Goal: Task Accomplishment & Management: Use online tool/utility

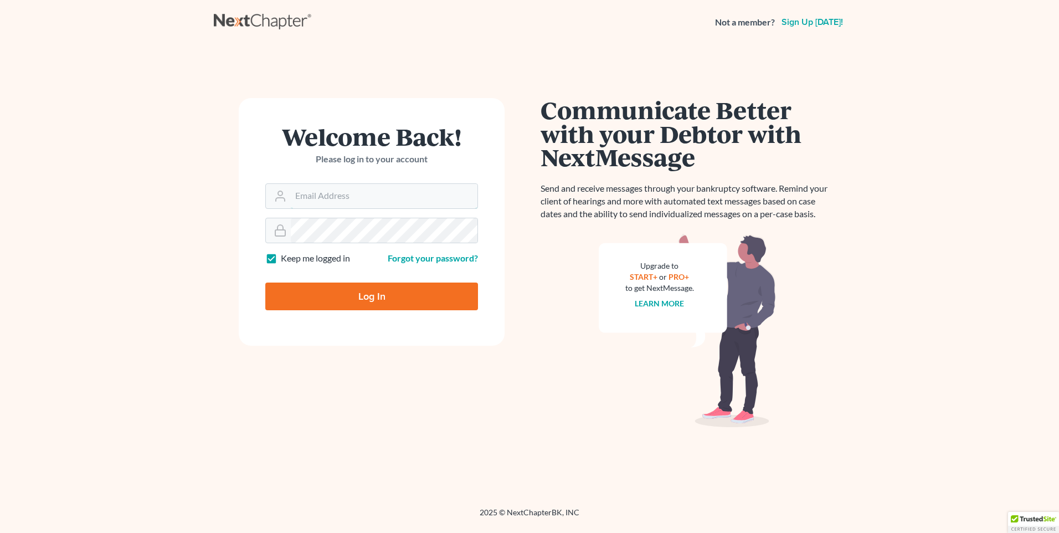
type input "karon@jennislaw.com"
click at [355, 281] on div "Log In" at bounding box center [371, 292] width 213 height 37
click at [358, 291] on input "Log In" at bounding box center [371, 297] width 213 height 28
type input "Thinking..."
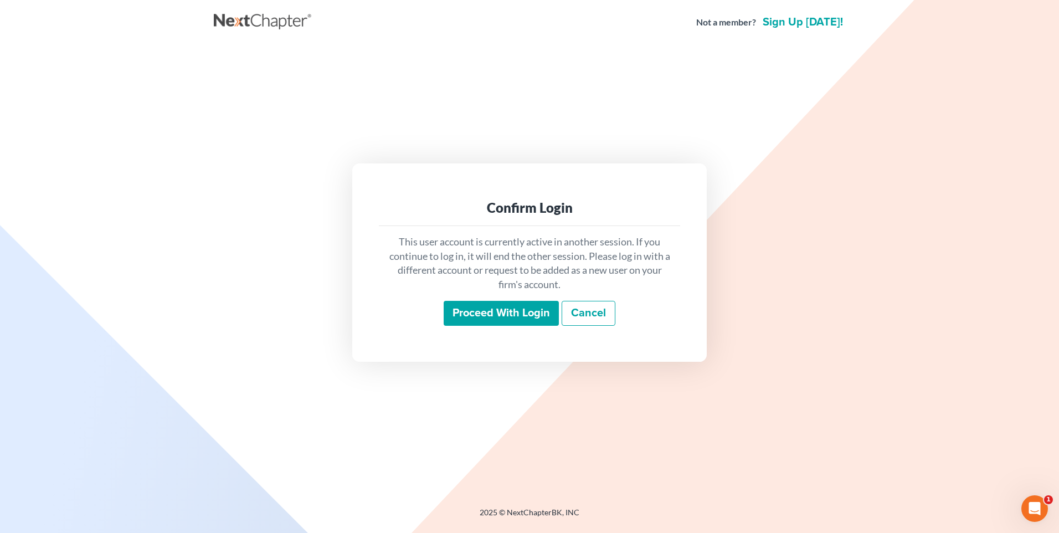
click at [463, 305] on input "Proceed with login" at bounding box center [501, 313] width 115 height 25
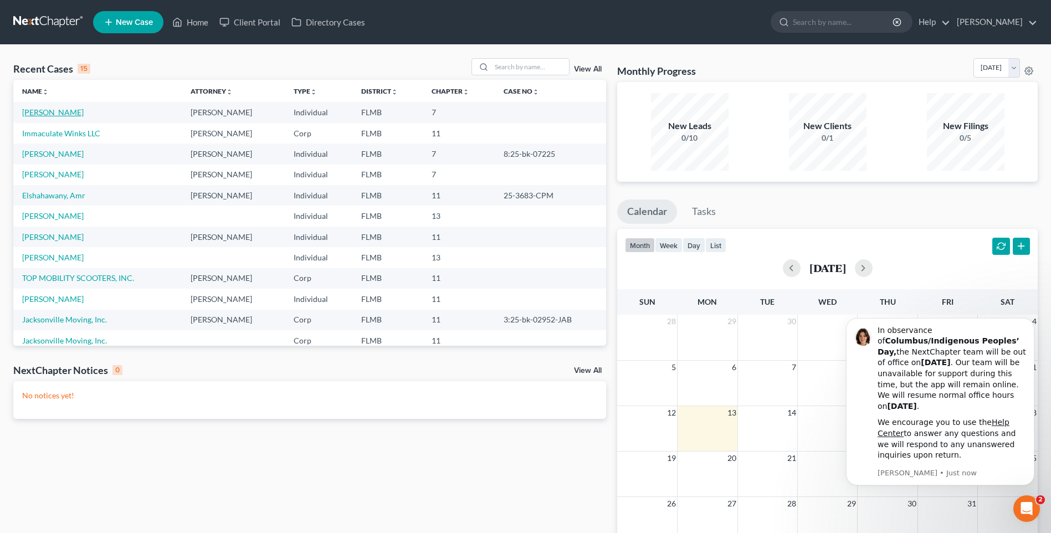
click at [64, 112] on link "Schittino, Frank" at bounding box center [52, 111] width 61 height 9
select select "1"
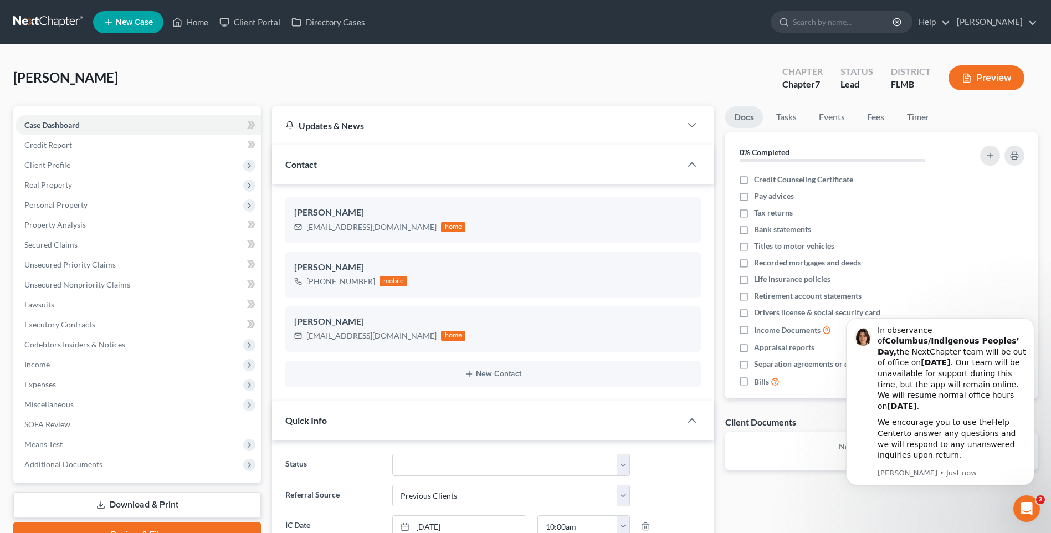
scroll to position [192, 0]
click at [1036, 328] on button "Dismiss notification" at bounding box center [1031, 321] width 14 height 14
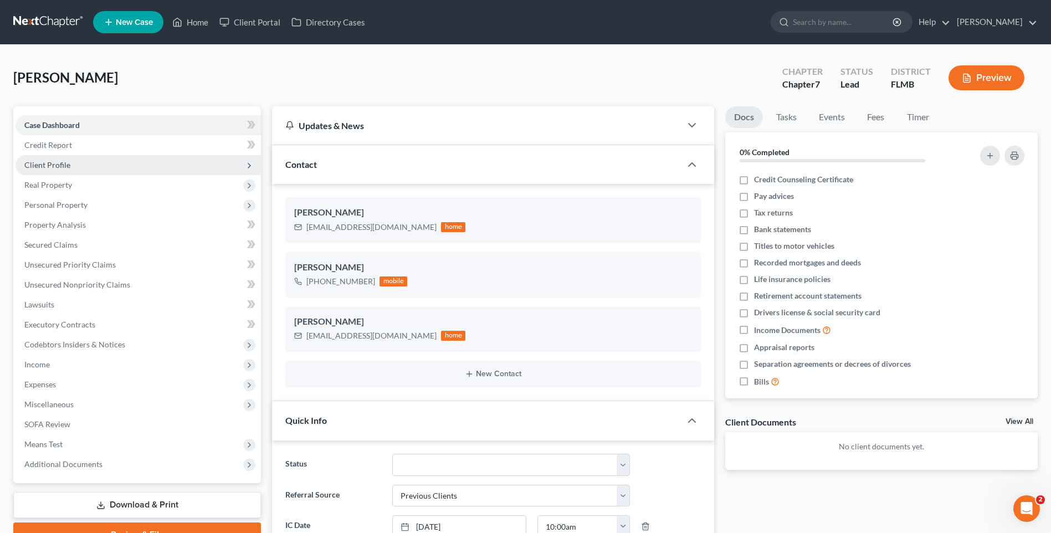
click at [65, 165] on span "Client Profile" at bounding box center [47, 164] width 46 height 9
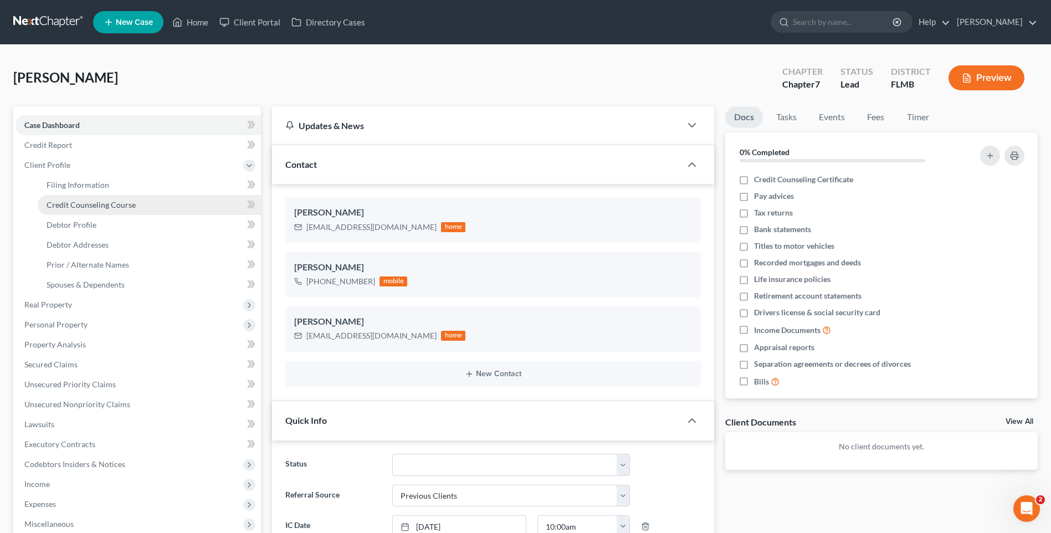
click at [125, 198] on link "Credit Counseling Course" at bounding box center [149, 205] width 223 height 20
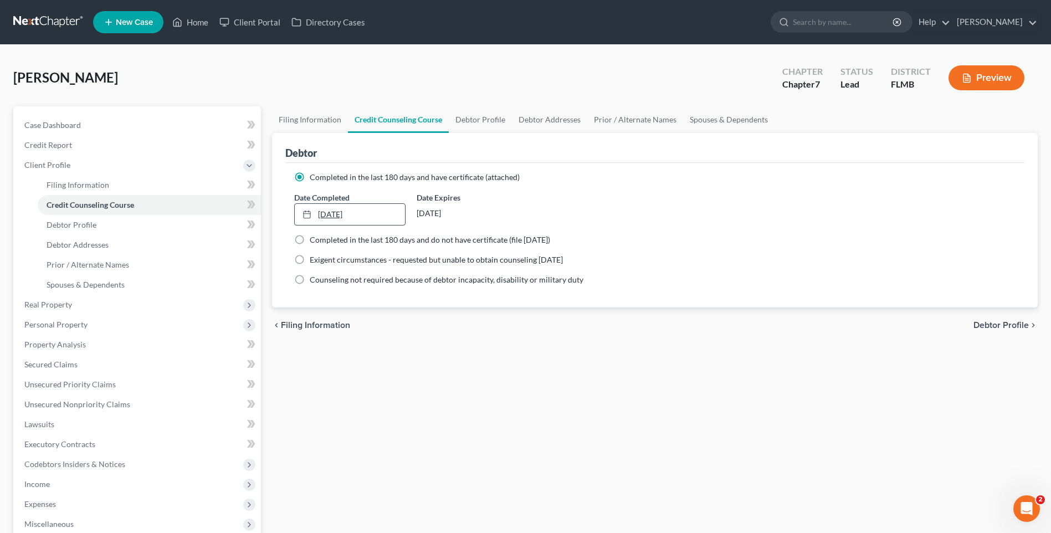
click at [336, 213] on link "10/10/2025" at bounding box center [350, 214] width 110 height 21
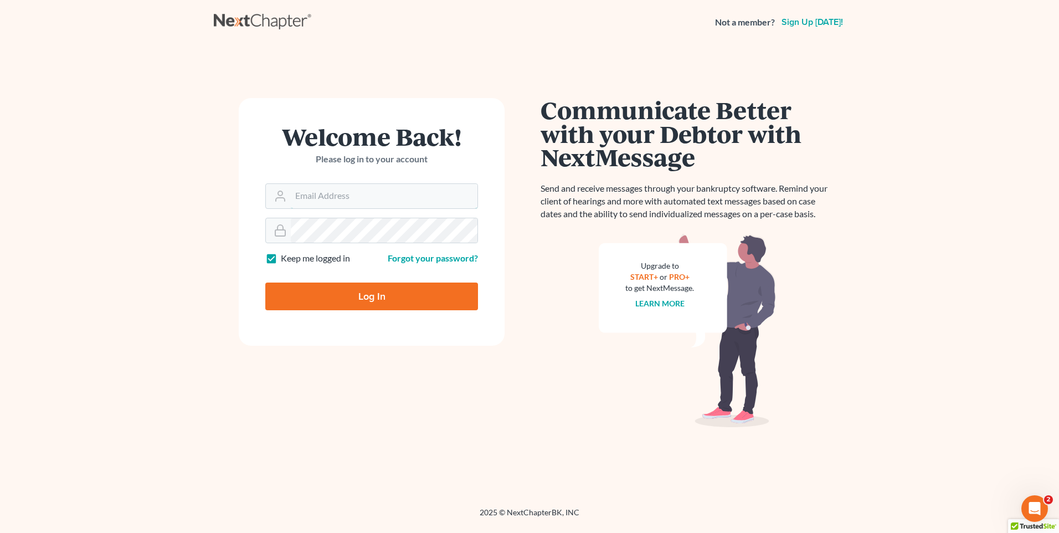
type input "[PERSON_NAME][EMAIL_ADDRESS][DOMAIN_NAME]"
click at [418, 296] on input "Log In" at bounding box center [371, 297] width 213 height 28
type input "Thinking..."
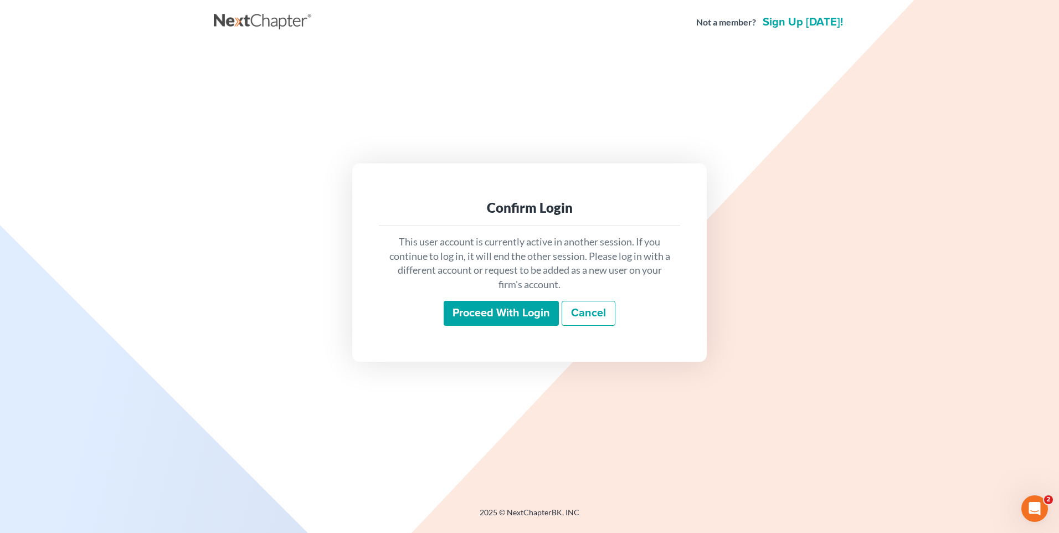
click at [496, 316] on input "Proceed with login" at bounding box center [501, 313] width 115 height 25
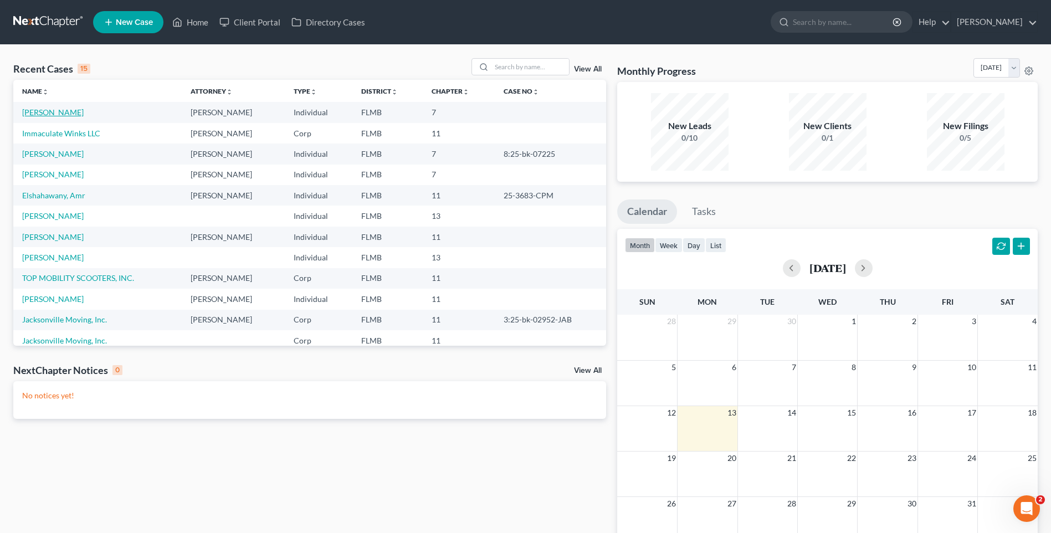
click at [54, 112] on link "Schittino, Frank" at bounding box center [52, 111] width 61 height 9
select select "1"
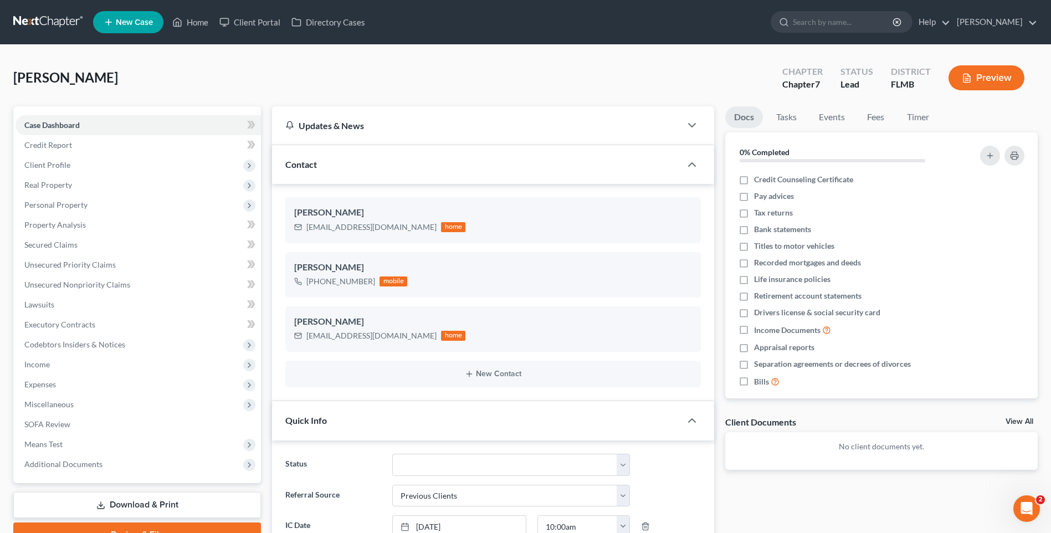
scroll to position [192, 0]
click at [52, 181] on span "Real Property" at bounding box center [48, 184] width 48 height 9
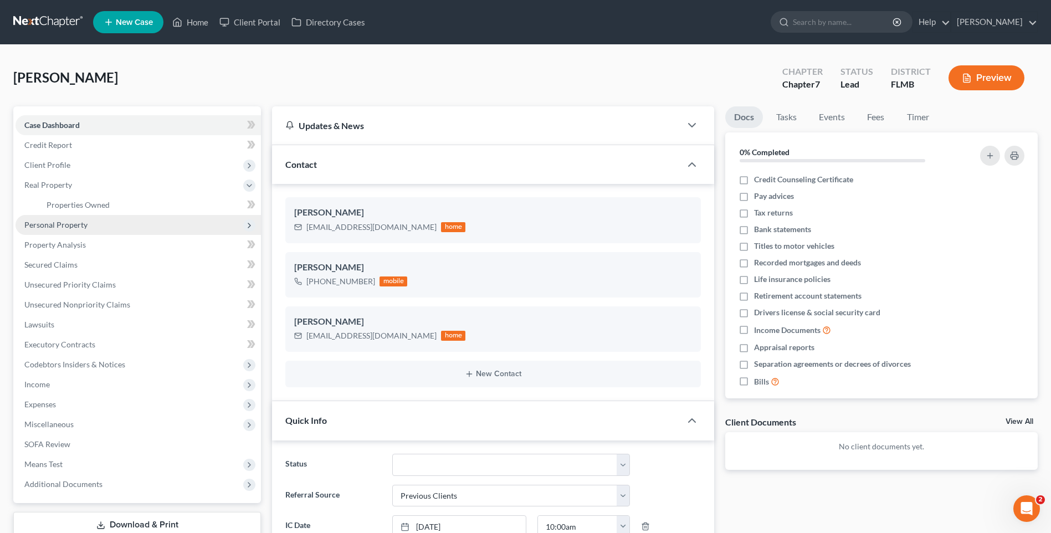
click at [52, 222] on span "Personal Property" at bounding box center [55, 224] width 63 height 9
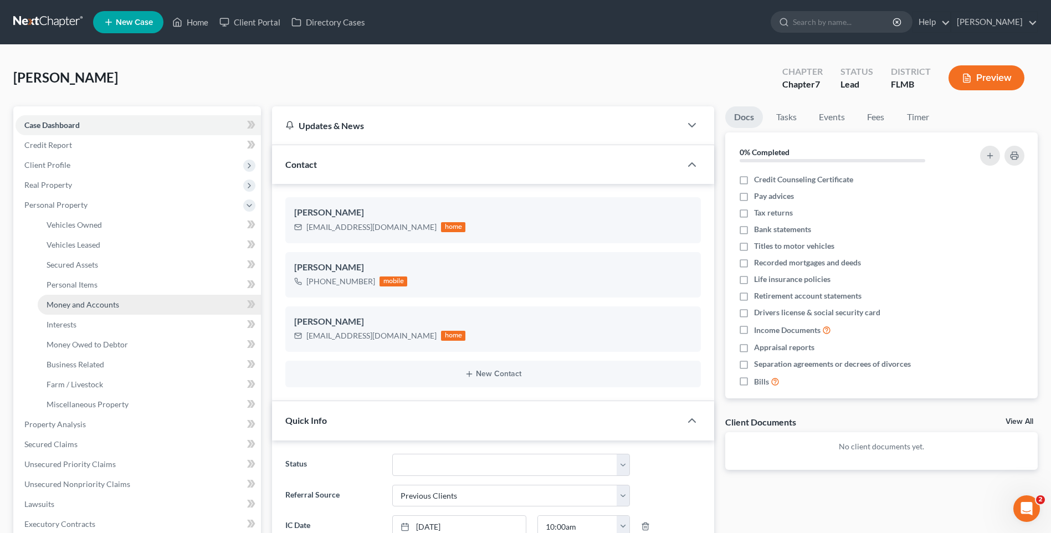
click at [89, 302] on span "Money and Accounts" at bounding box center [83, 304] width 73 height 9
